Goal: Contribute content

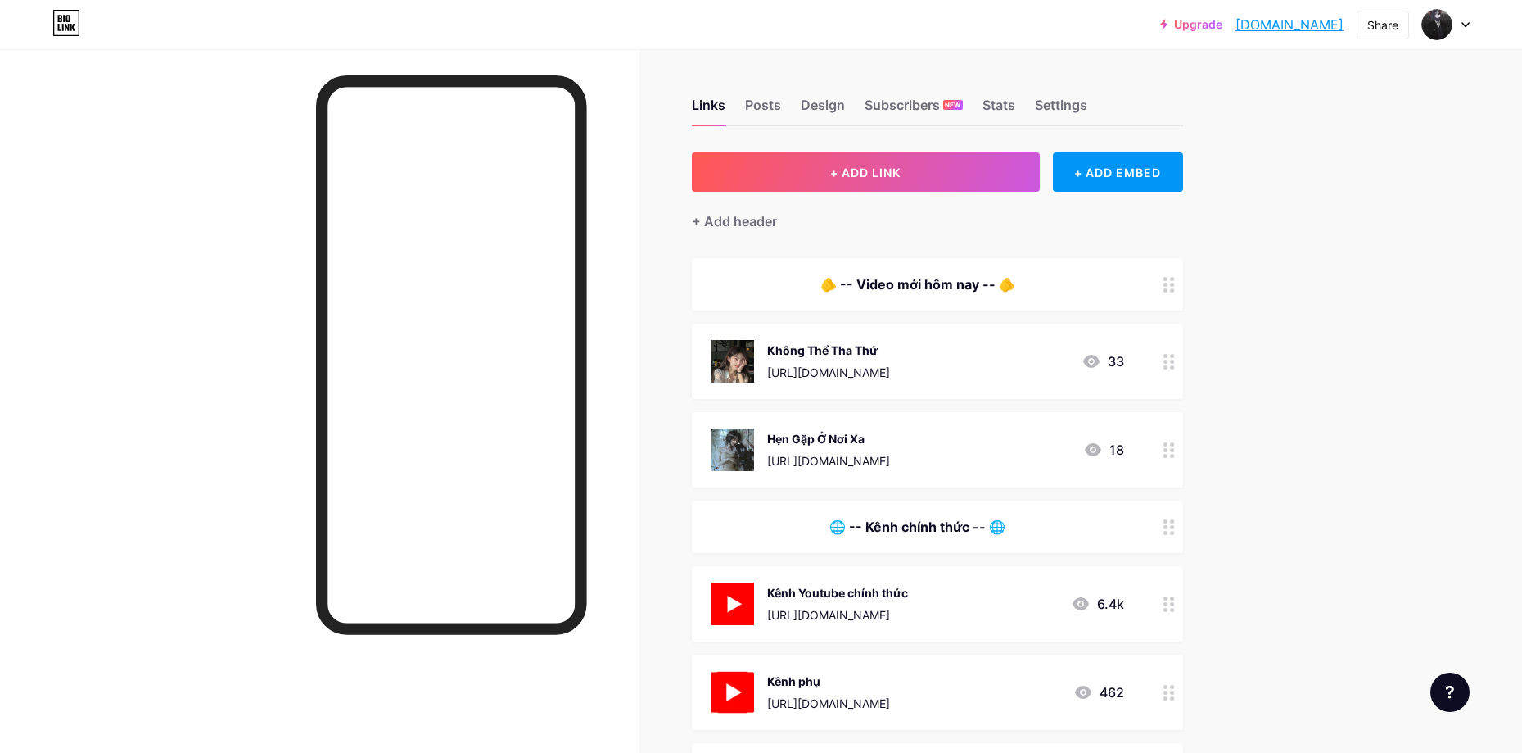
click at [890, 369] on div "[URL][DOMAIN_NAME]" at bounding box center [828, 372] width 123 height 17
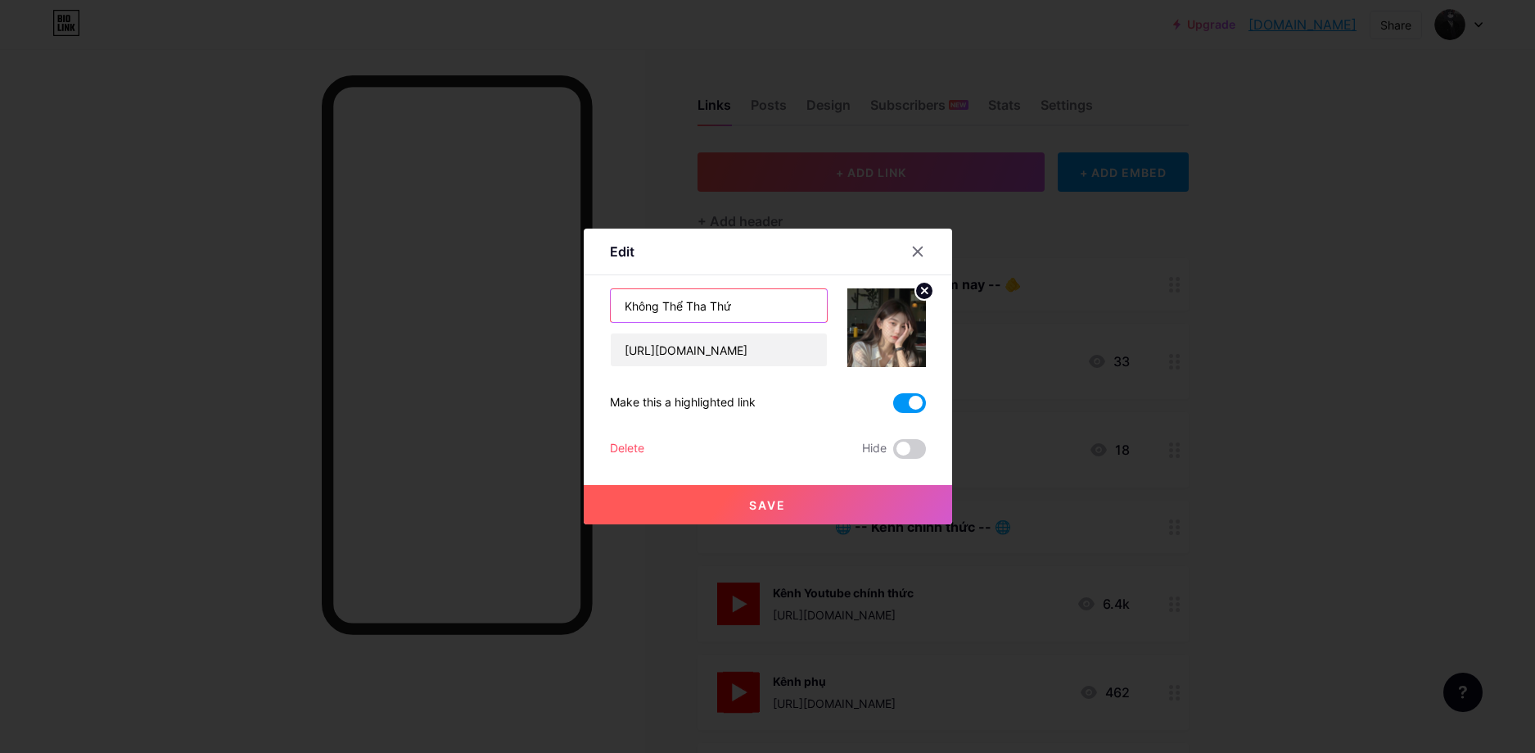
drag, startPoint x: 744, startPoint y: 302, endPoint x: 459, endPoint y: 307, distance: 284.2
click at [459, 307] on div "Edit Content YouTube Play YouTube video without leaving your page. ADD Vimeo Pl…" at bounding box center [767, 376] width 1535 height 753
paste input "Bạn Trai Tôi Bị Trà Xanh Nhắm [GEOGRAPHIC_DATA]"
type input "Bạn Trai Tôi Bị Trà Xanh Nhắm [GEOGRAPHIC_DATA]"
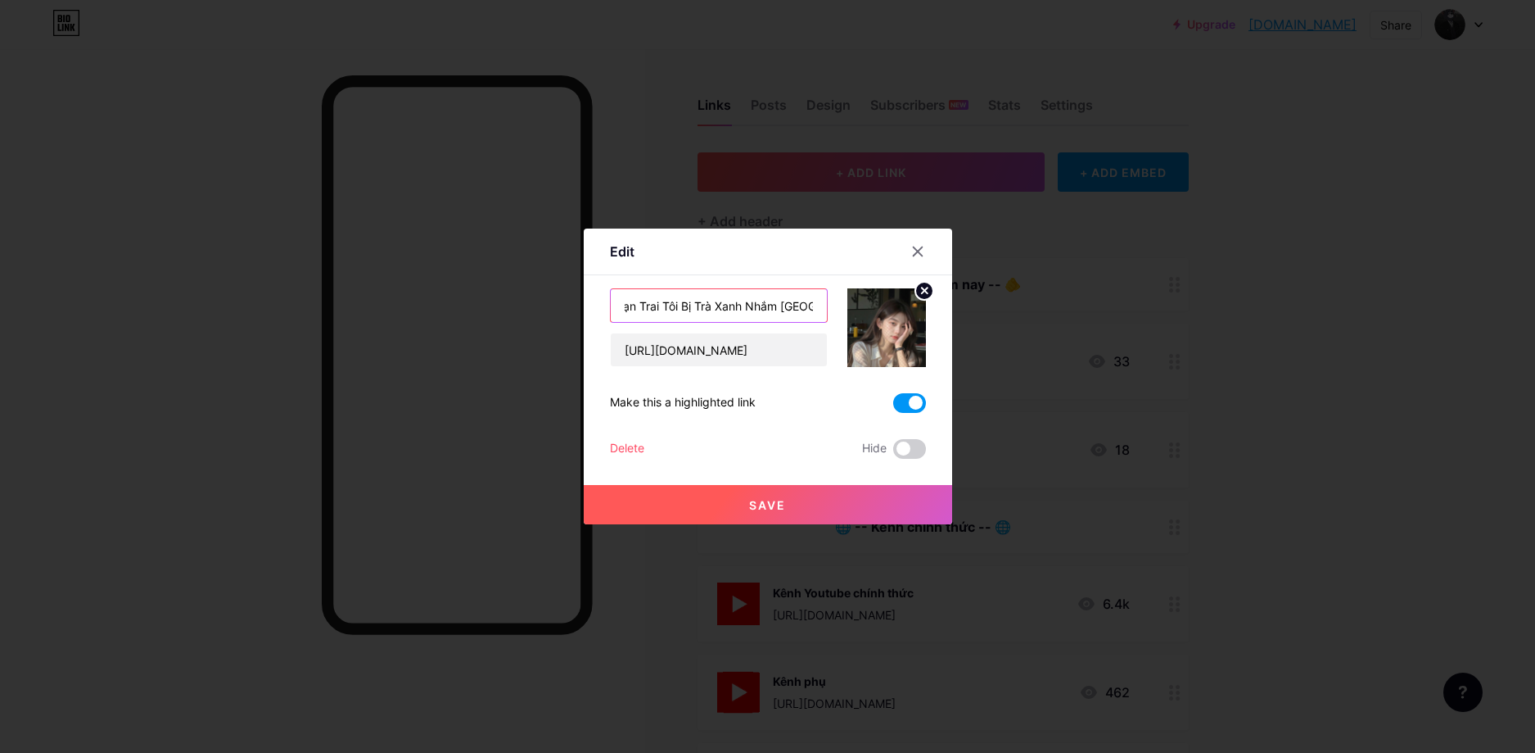
scroll to position [0, 0]
click at [774, 346] on input "[URL][DOMAIN_NAME]" at bounding box center [719, 349] width 216 height 33
paste input "B%E1%BA%A1n+Trai+T%C3%B4i+B%E1%BB%8B+Tr%C3%A0+Xanh+Nh%E1%BA%AFm+Tr%C3%BAng"
type input "[URL][DOMAIN_NAME]"
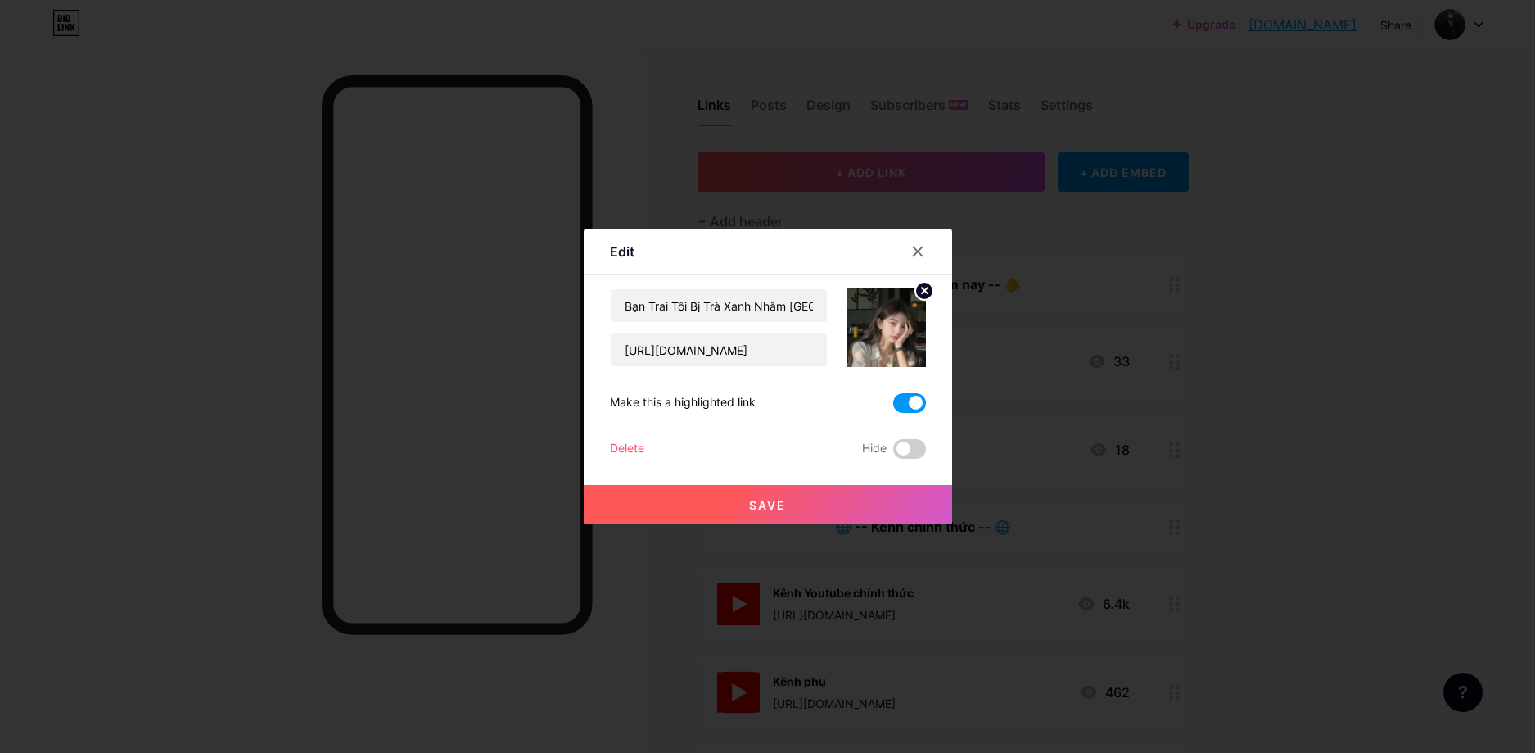
click at [816, 497] on button "Save" at bounding box center [768, 504] width 369 height 39
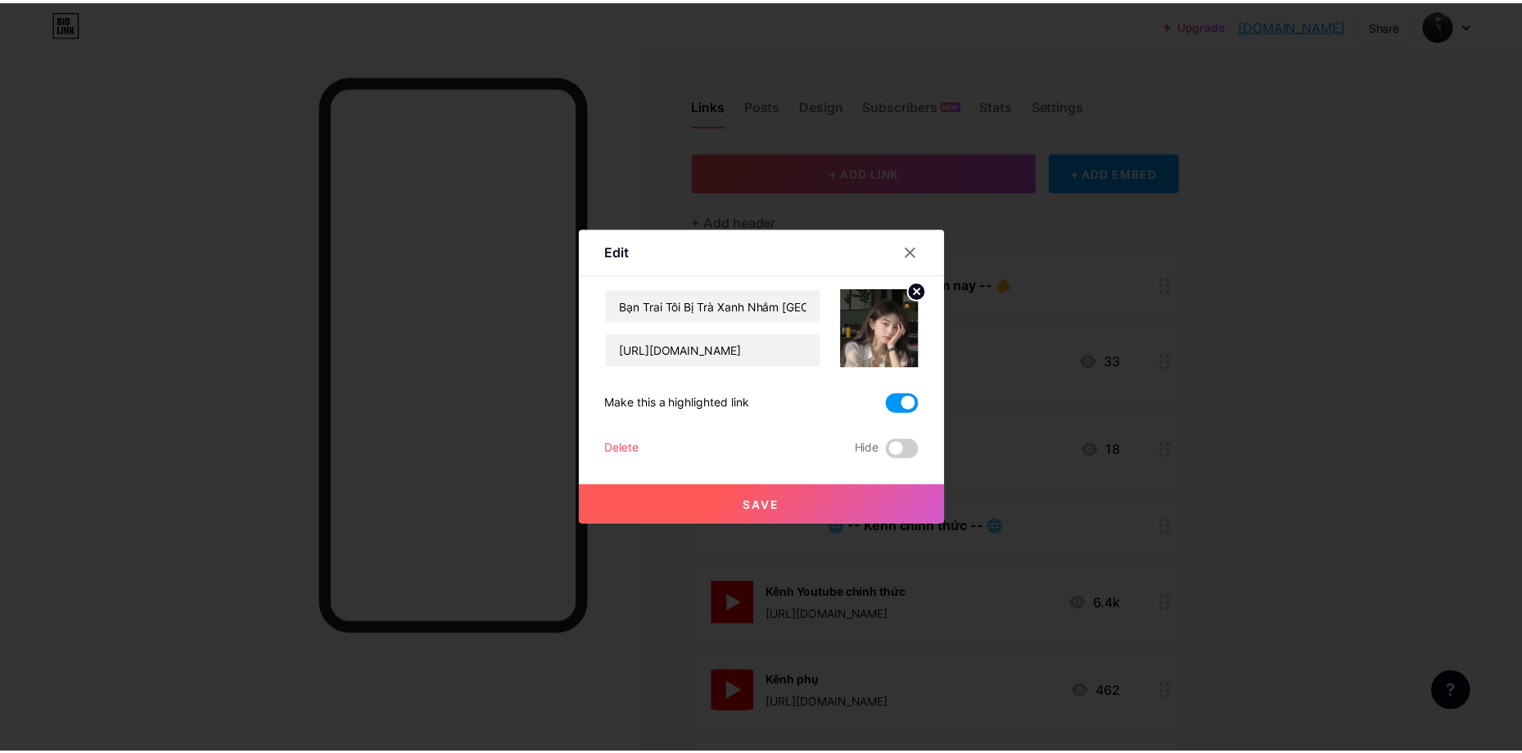
scroll to position [0, 0]
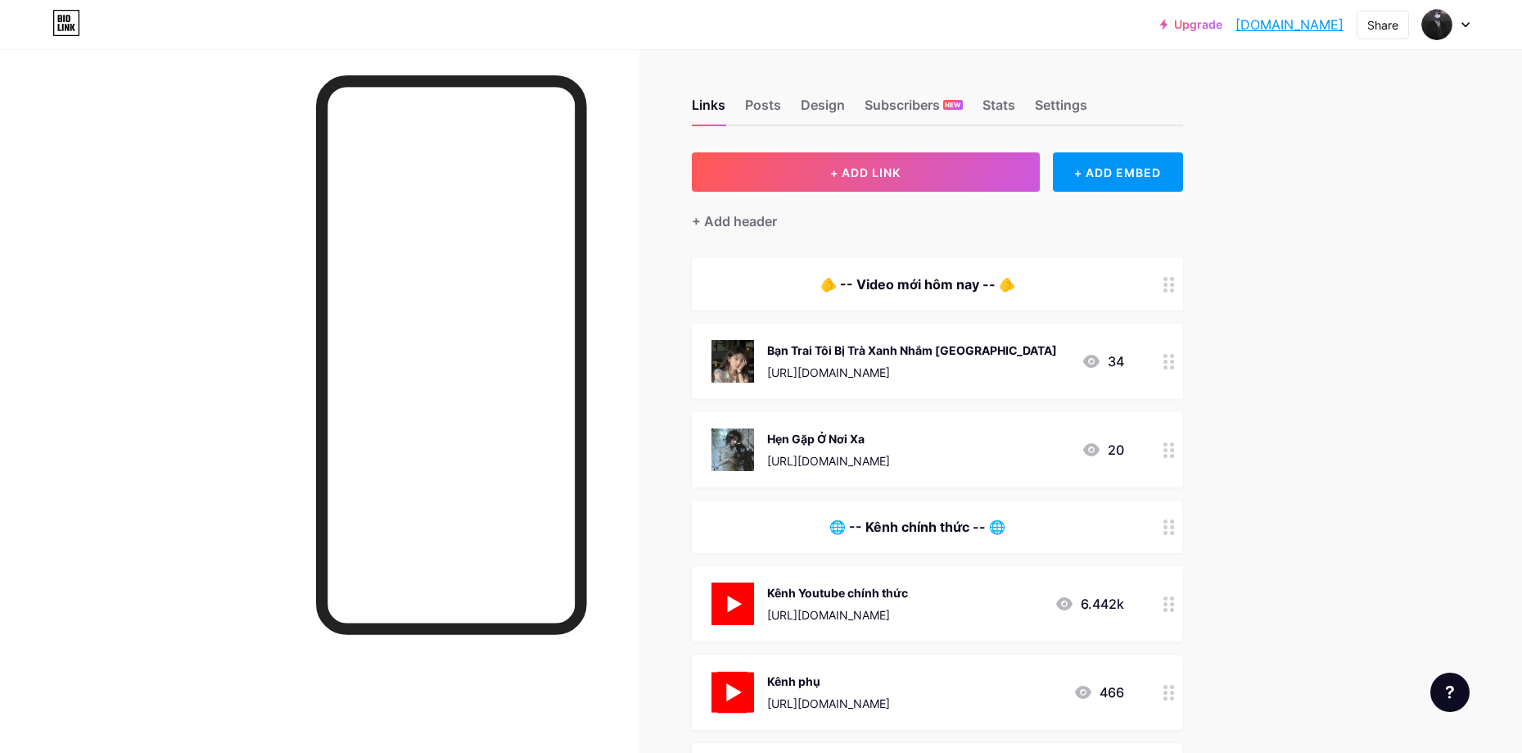
click at [965, 362] on div "Bạn Trai Tôi Bị Trà Xanh Nhắm [GEOGRAPHIC_DATA] [URL][DOMAIN_NAME]" at bounding box center [912, 361] width 290 height 43
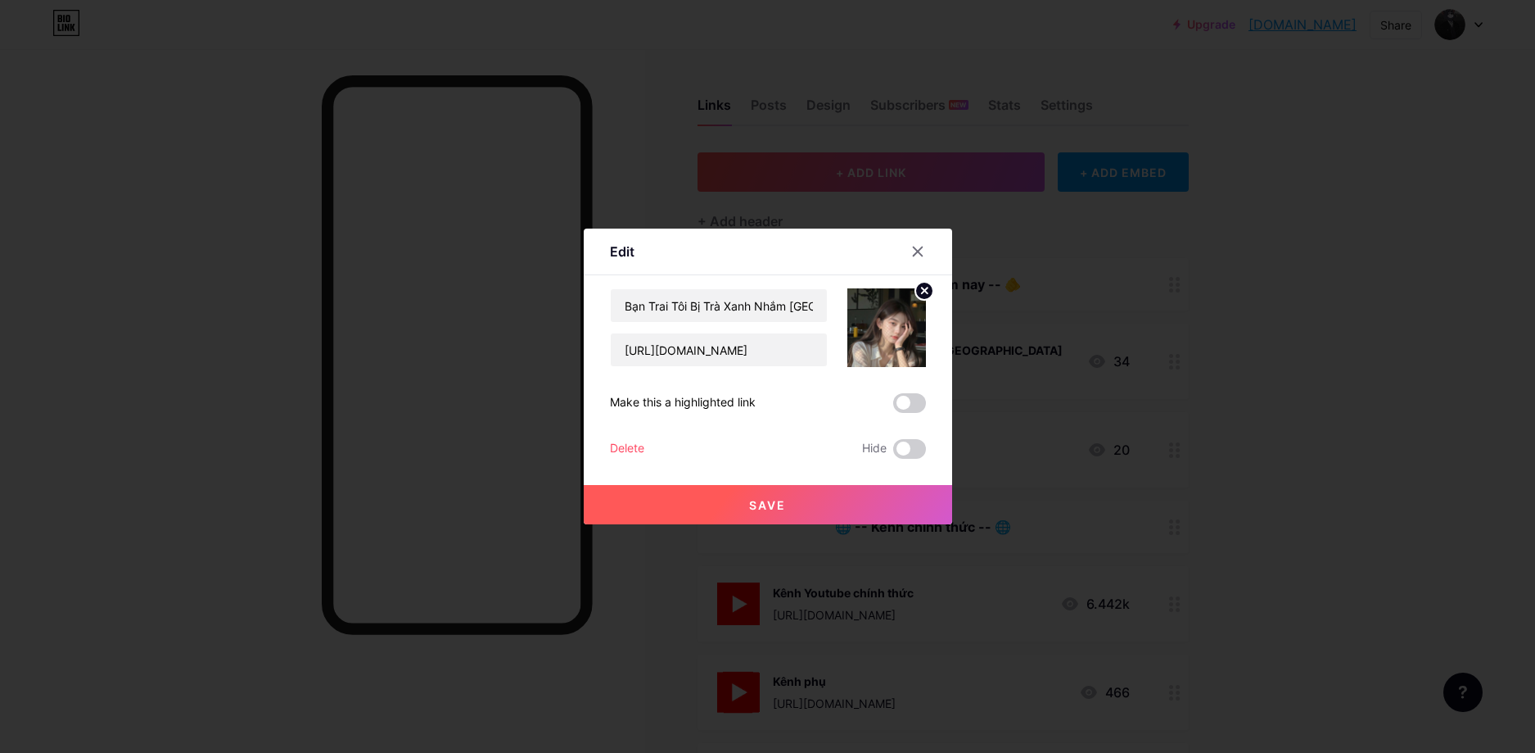
click at [916, 288] on circle at bounding box center [925, 291] width 18 height 18
click at [895, 319] on icon at bounding box center [887, 318] width 33 height 30
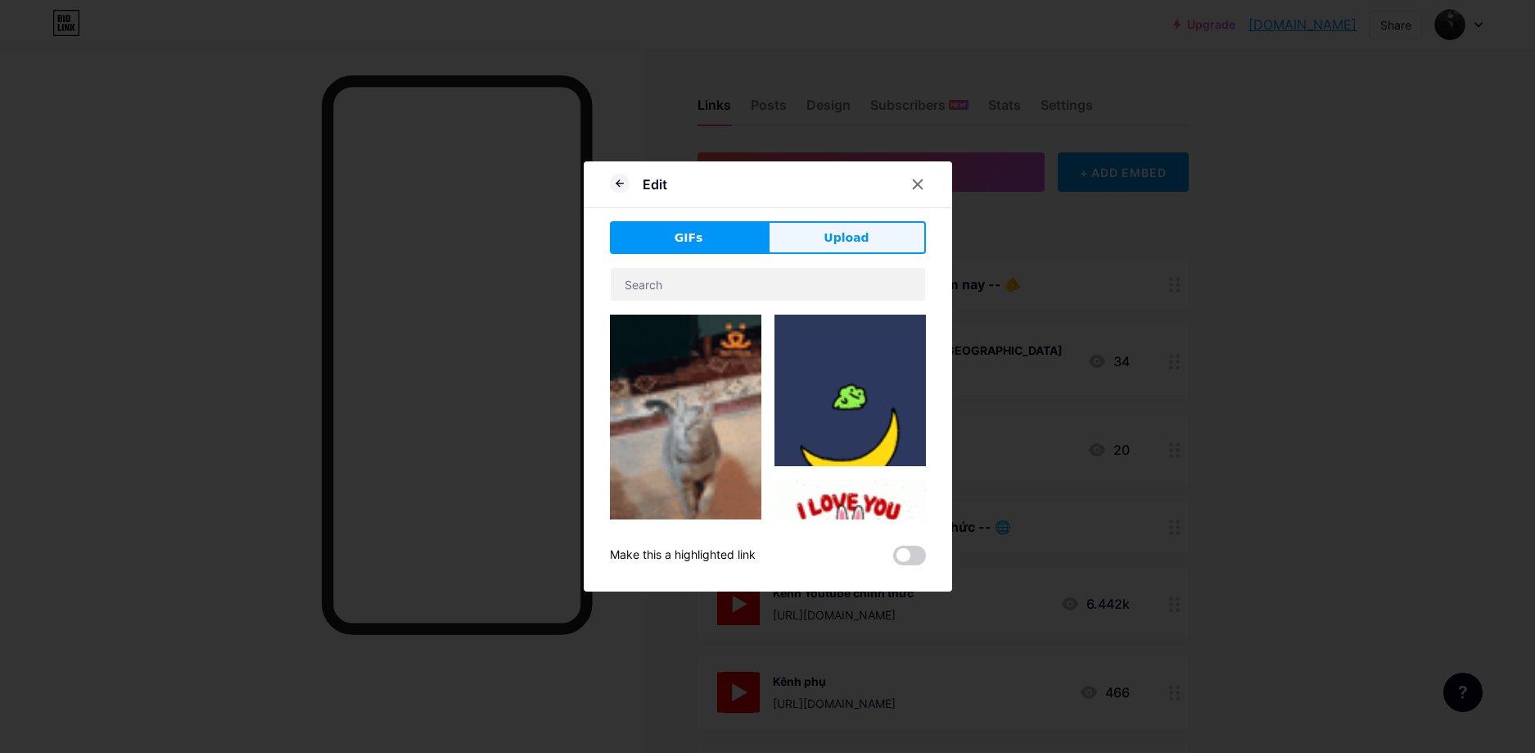
click at [857, 245] on span "Upload" at bounding box center [846, 237] width 45 height 17
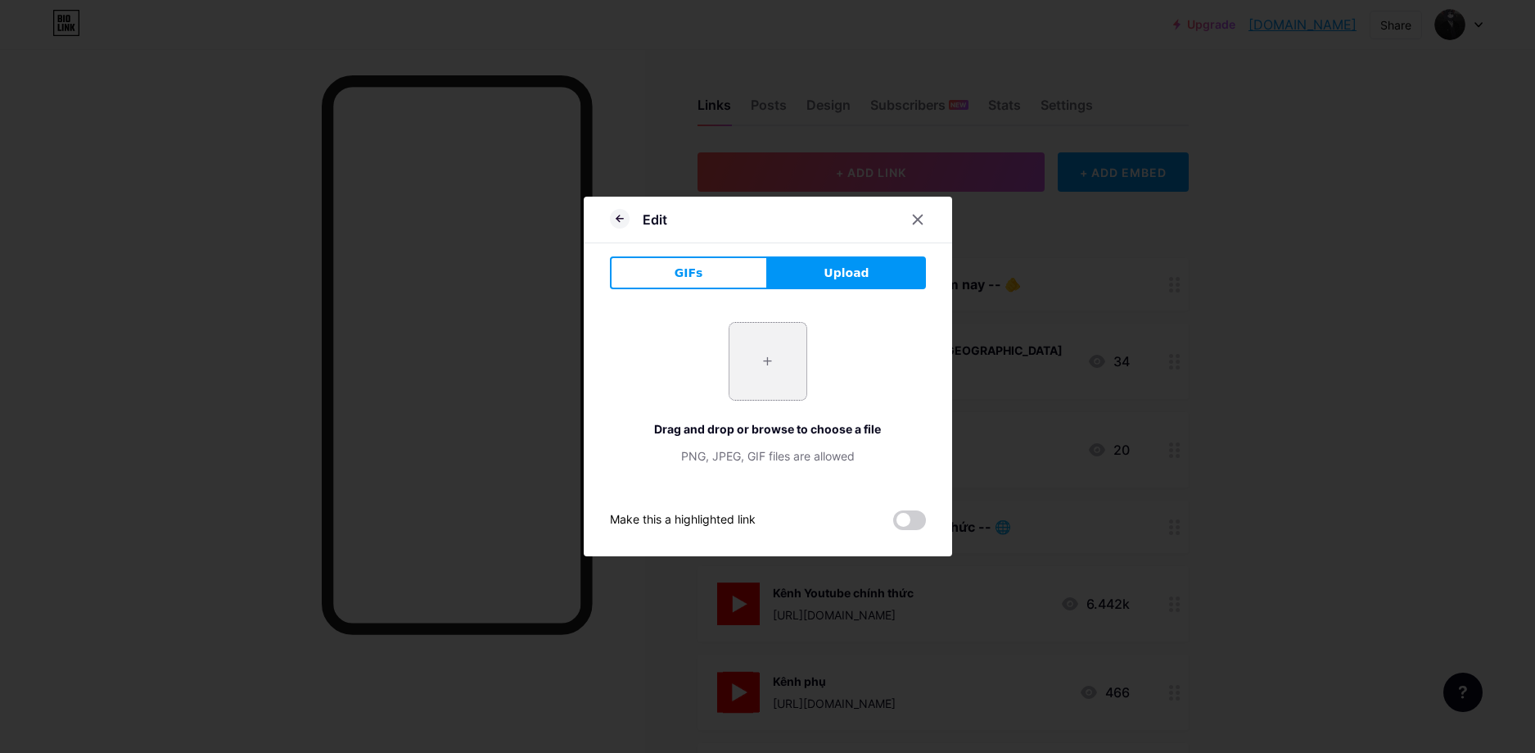
click at [746, 361] on input "file" at bounding box center [768, 361] width 77 height 77
type input "C:\fakepath\vv.jpg"
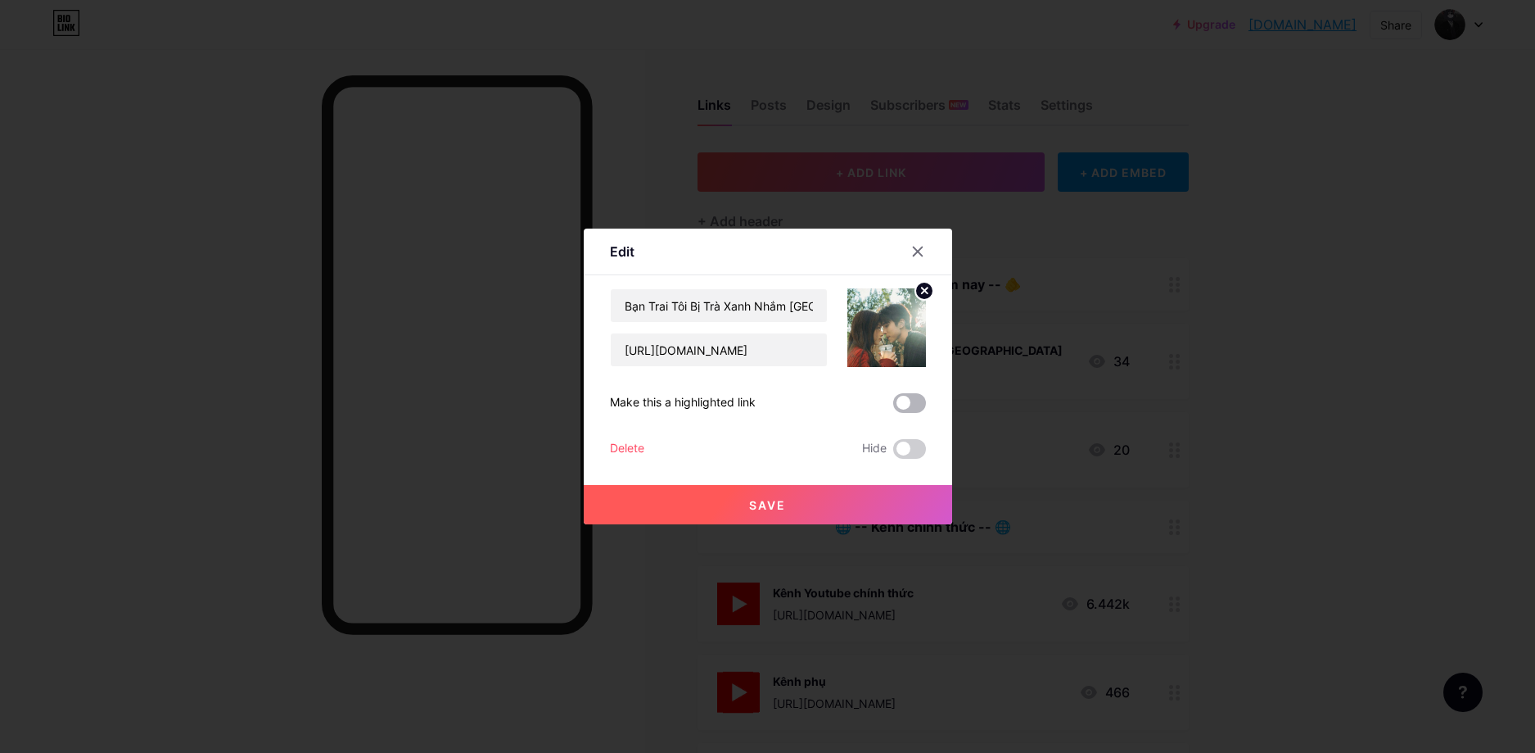
click at [902, 400] on span at bounding box center [909, 403] width 33 height 20
click at [893, 407] on input "checkbox" at bounding box center [893, 407] width 0 height 0
click at [846, 501] on button "Save" at bounding box center [768, 504] width 369 height 39
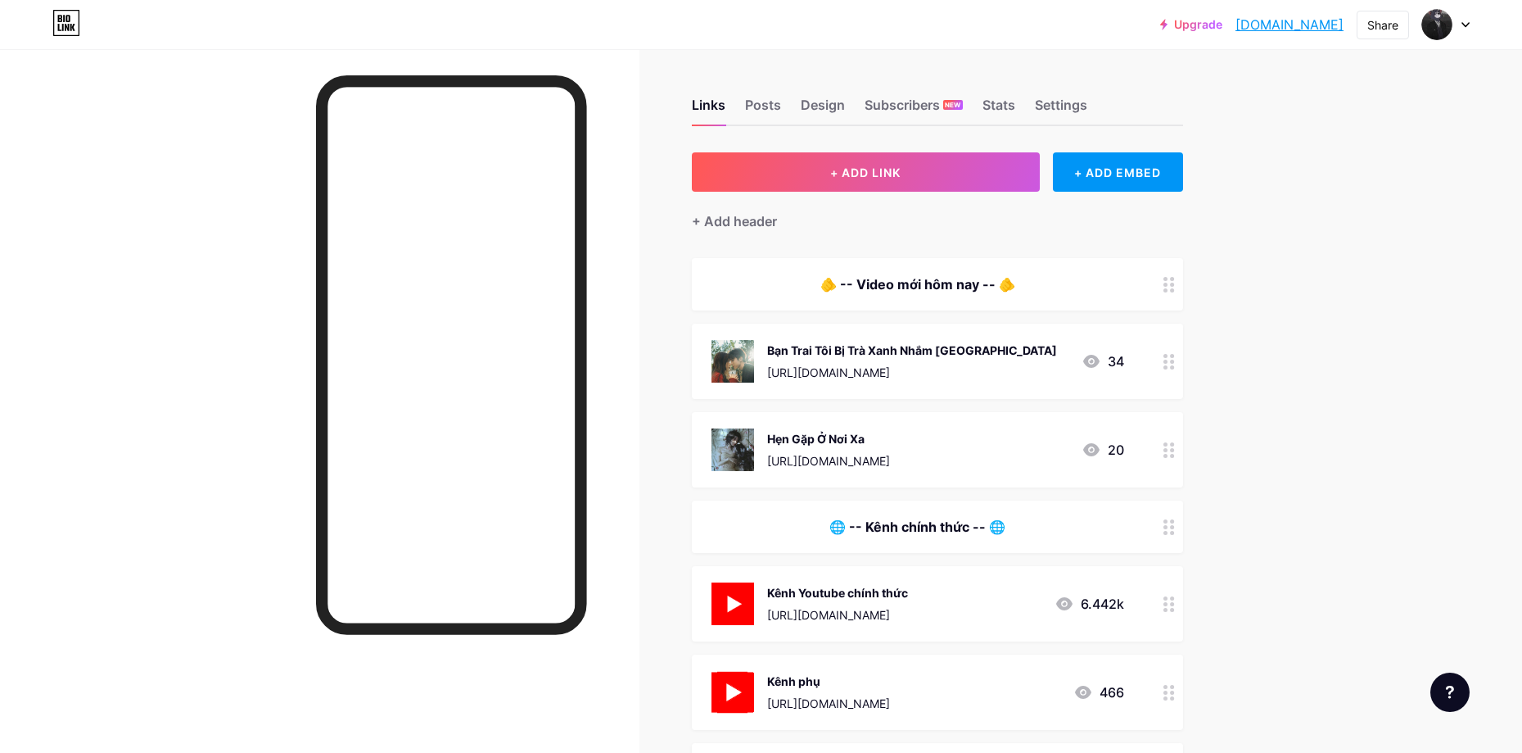
click at [890, 463] on div "[URL][DOMAIN_NAME]" at bounding box center [828, 460] width 123 height 17
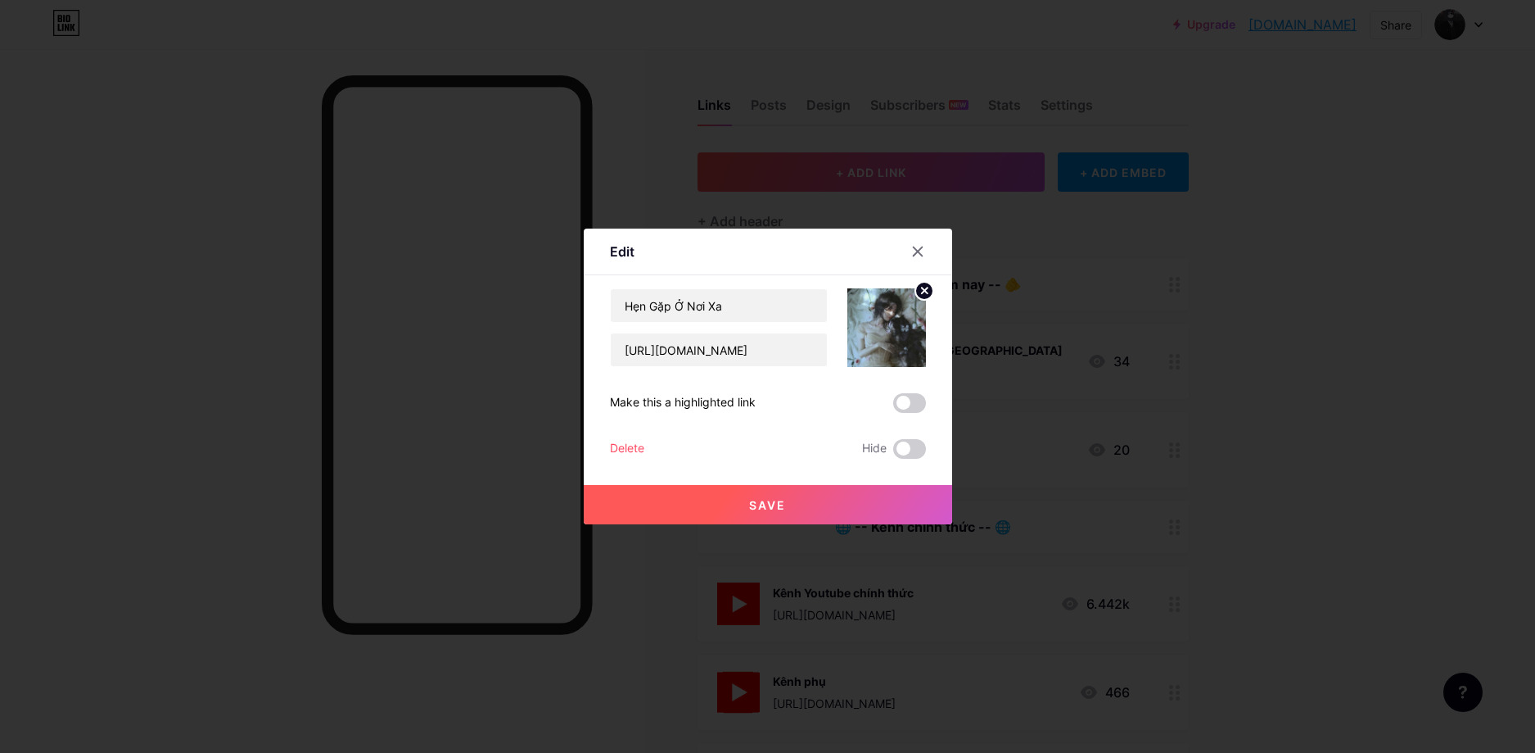
drag, startPoint x: 918, startPoint y: 254, endPoint x: 744, endPoint y: 310, distance: 182.6
click at [918, 253] on div at bounding box center [917, 251] width 29 height 29
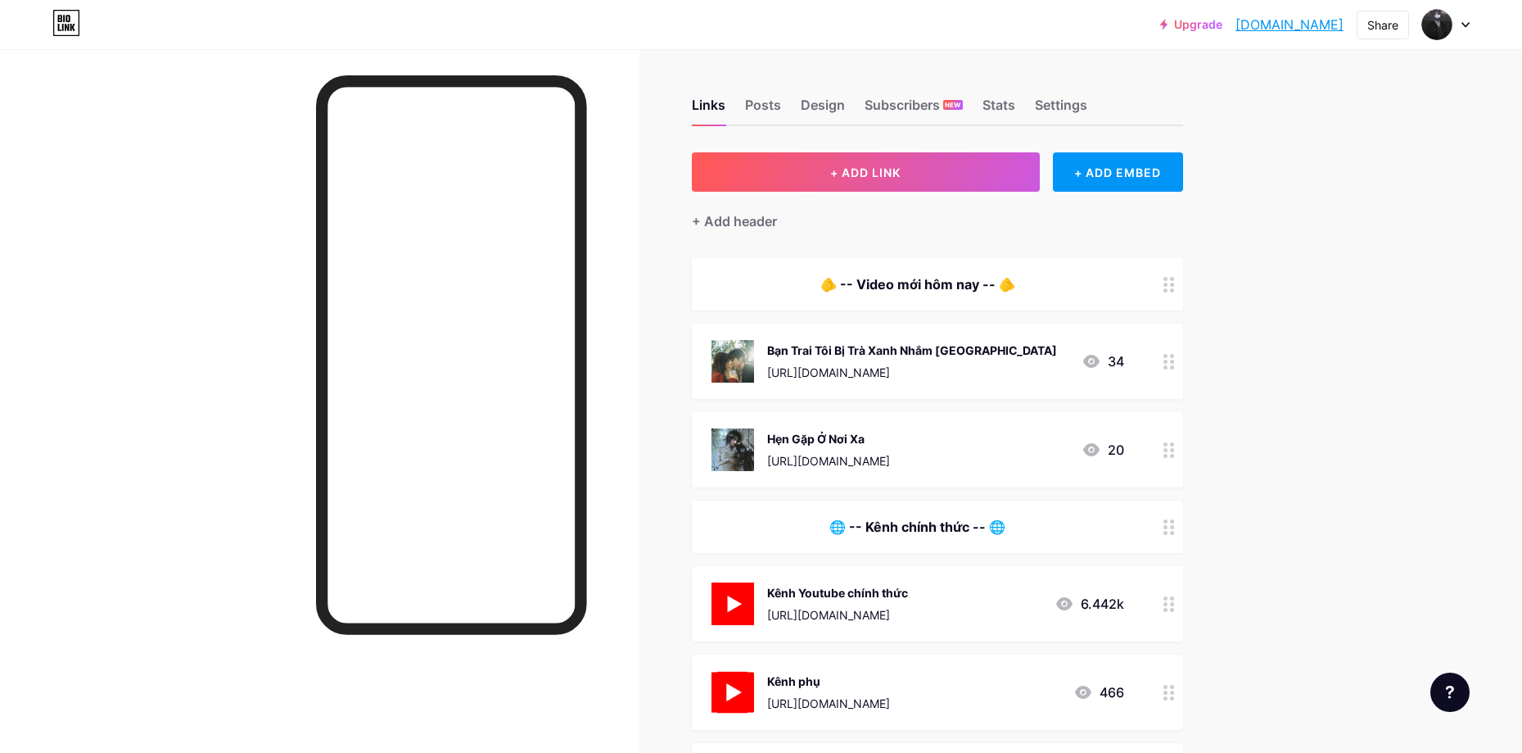
click at [890, 454] on div "[URL][DOMAIN_NAME]" at bounding box center [828, 460] width 123 height 17
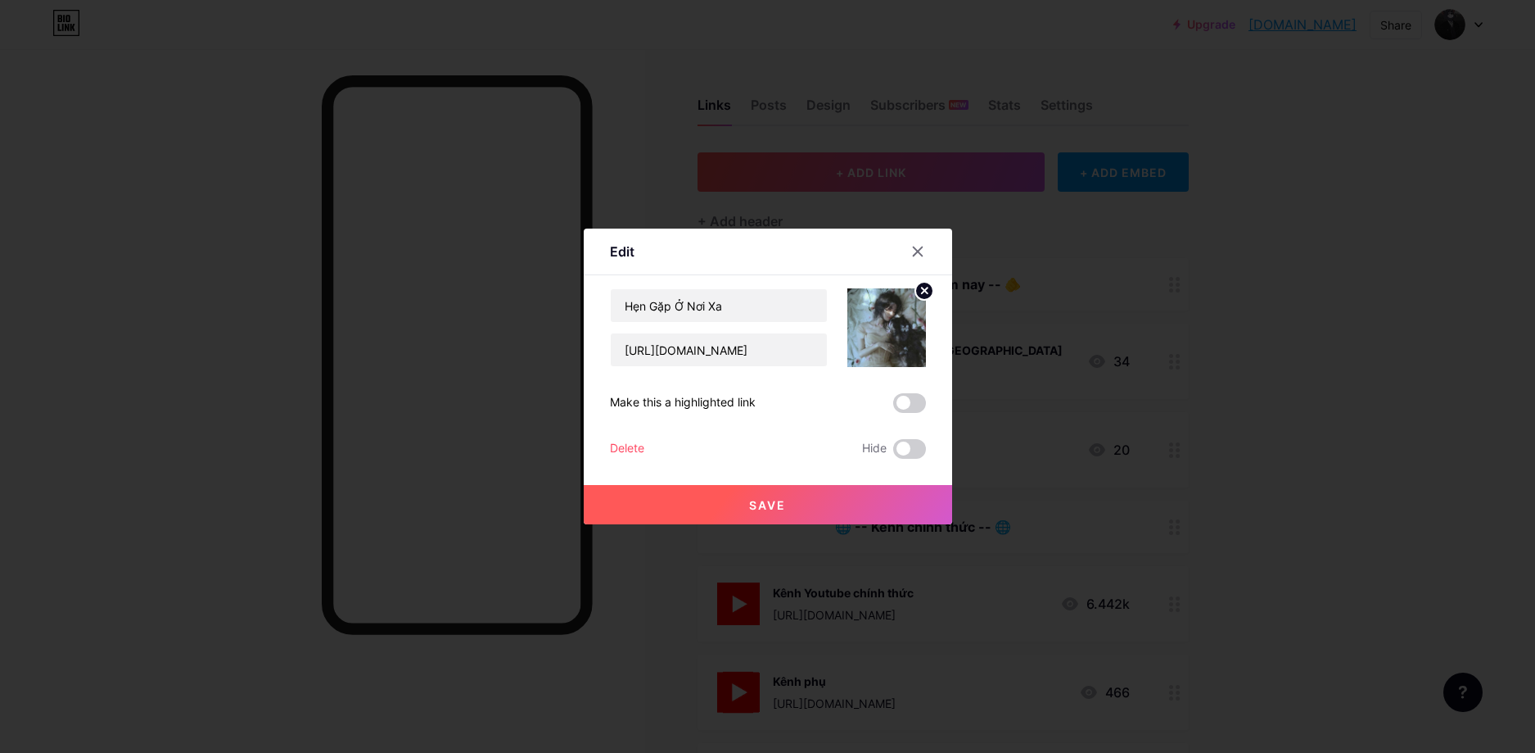
click at [627, 450] on div "Delete" at bounding box center [627, 449] width 34 height 20
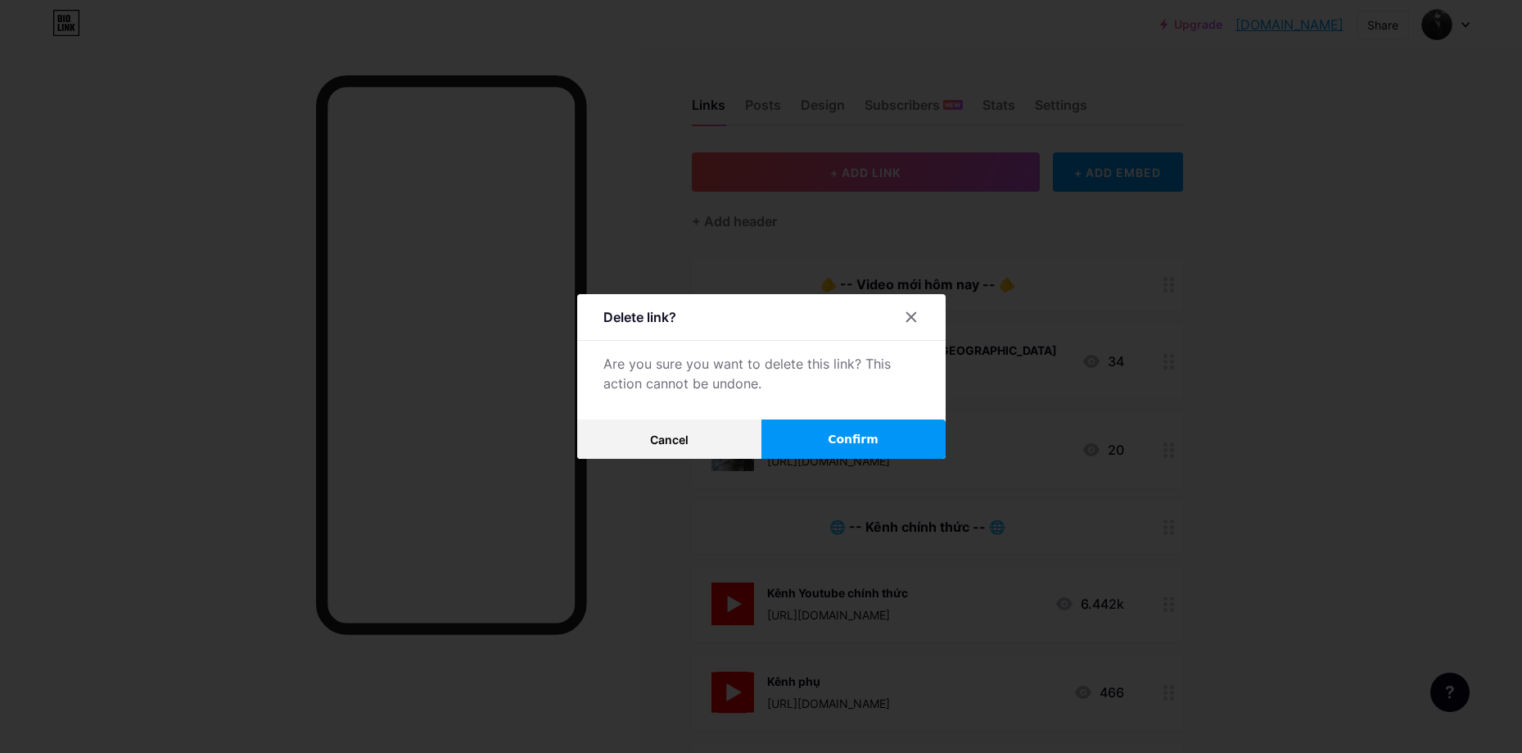
click at [825, 452] on button "Confirm" at bounding box center [854, 438] width 184 height 39
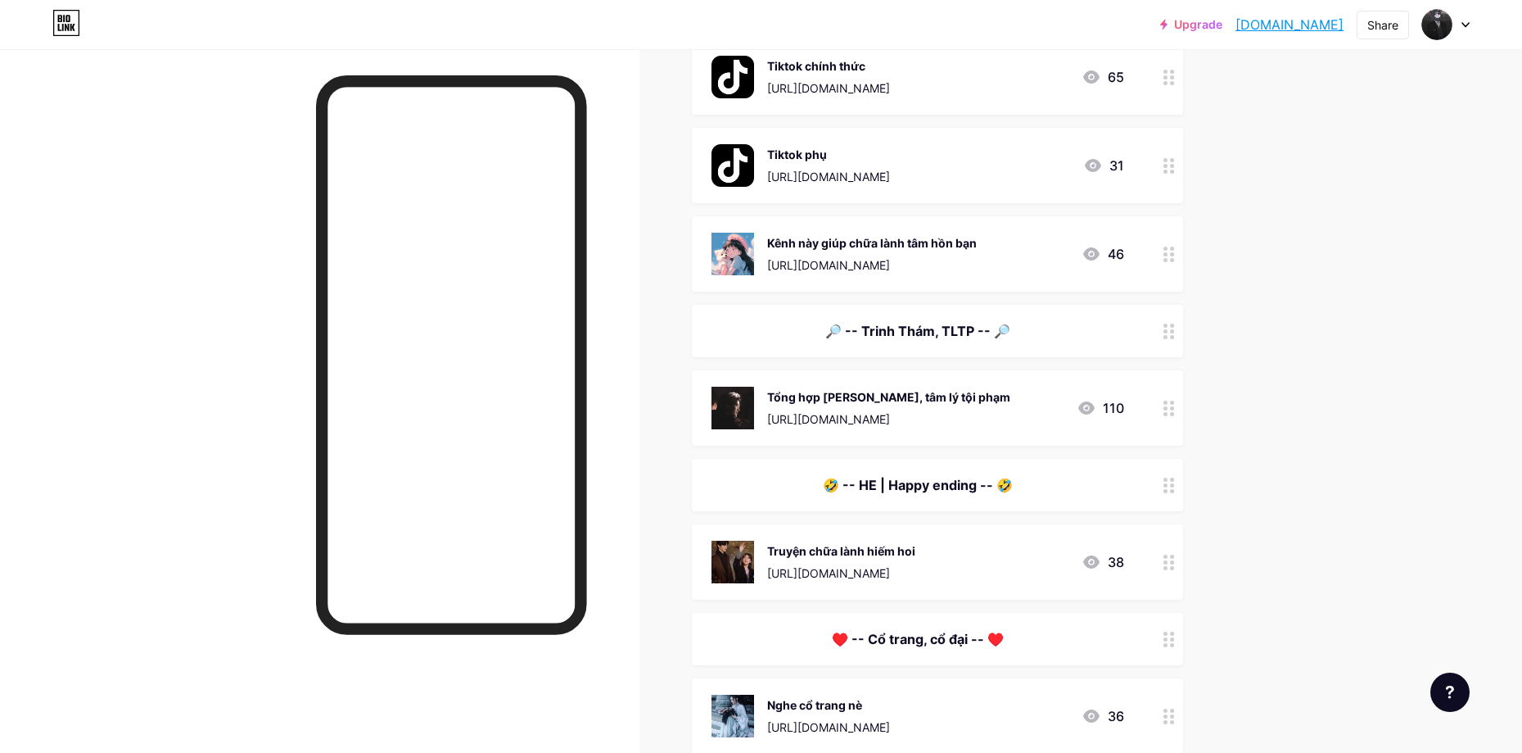
scroll to position [655, 0]
